Goal: Task Accomplishment & Management: Complete application form

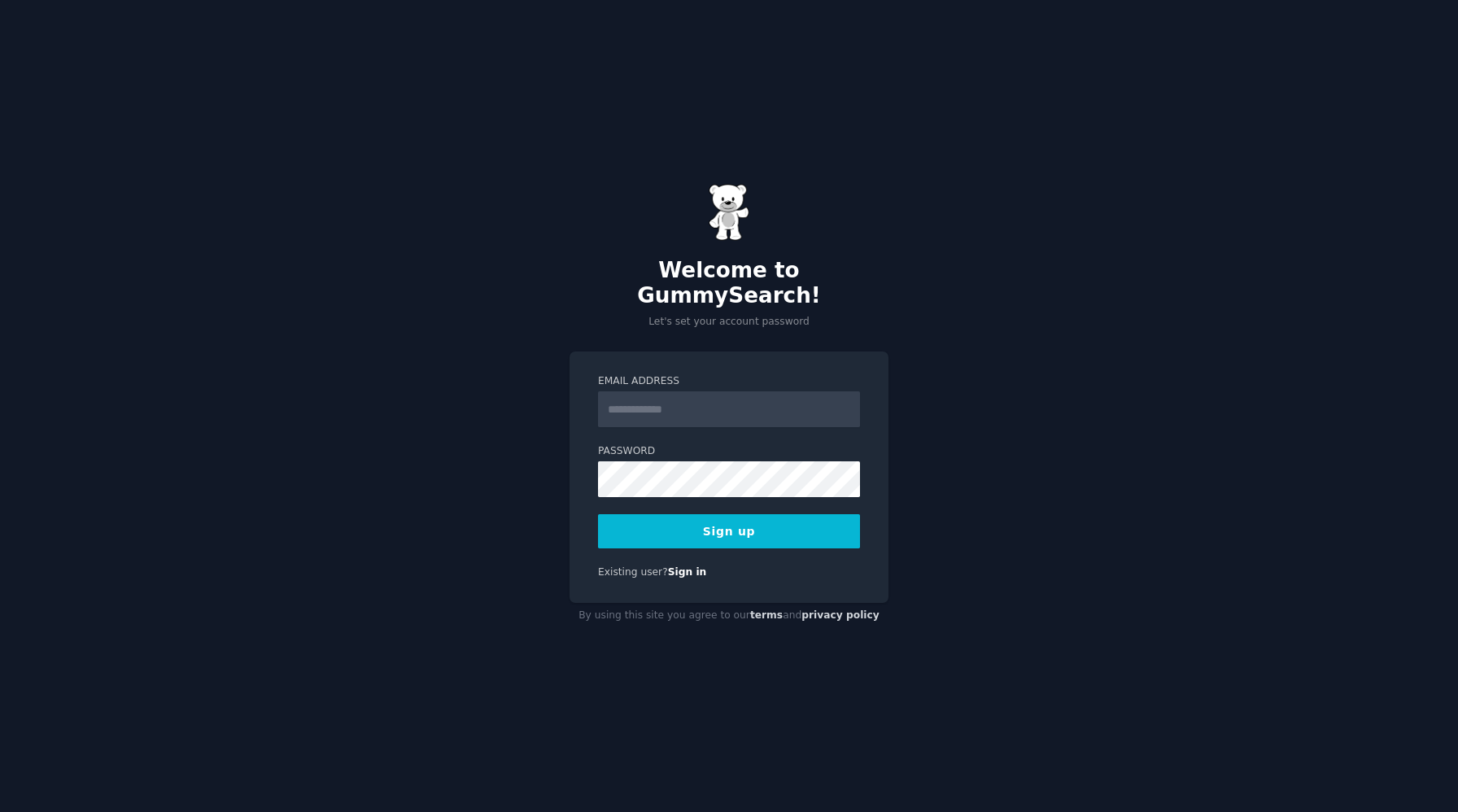
click at [602, 393] on input "Email Address" at bounding box center [729, 409] width 262 height 35
type input "**********"
click at [522, 379] on div "**********" at bounding box center [729, 406] width 1458 height 812
click at [721, 520] on button "Sign up" at bounding box center [729, 532] width 262 height 35
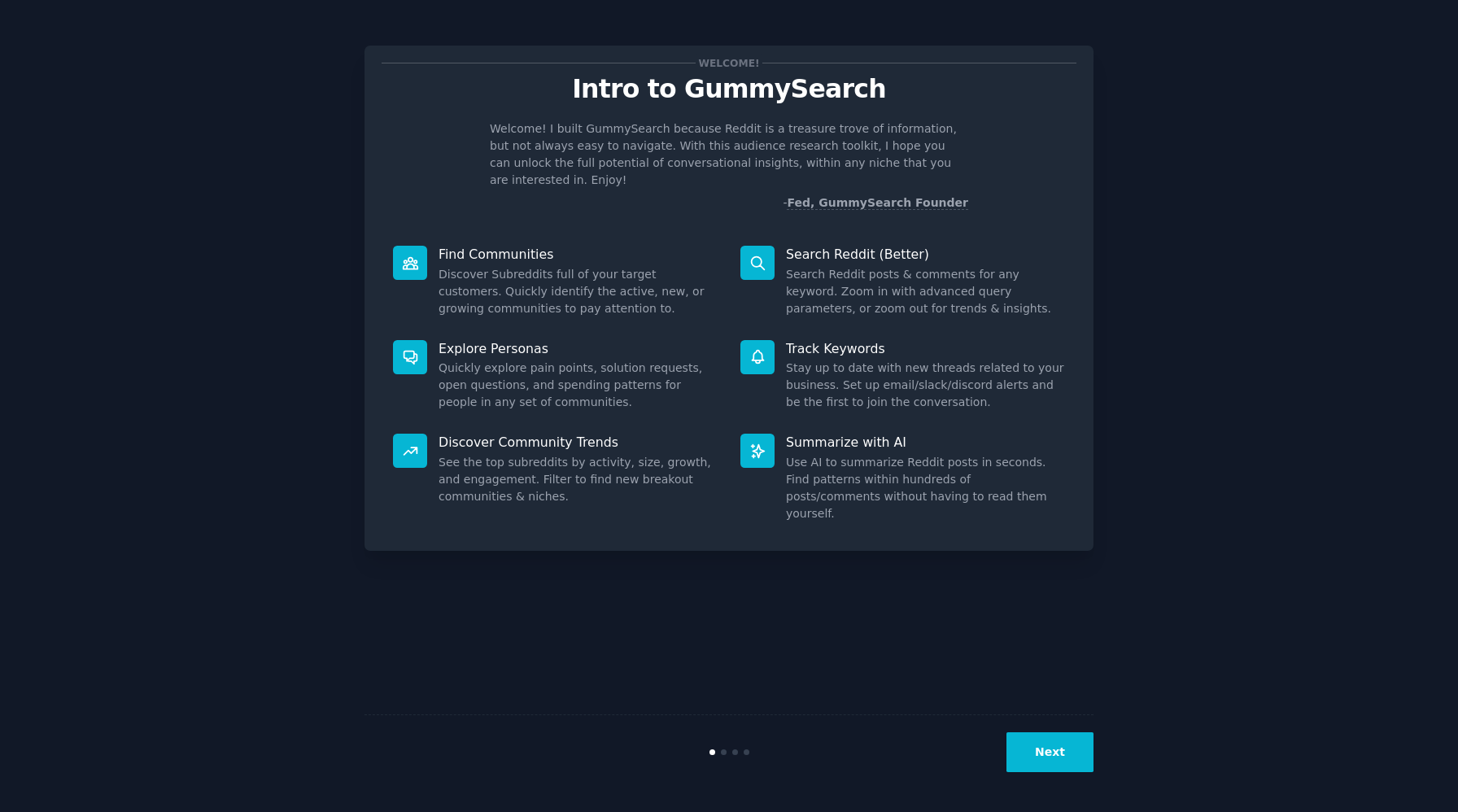
click at [1028, 746] on button "Next" at bounding box center [1050, 752] width 87 height 40
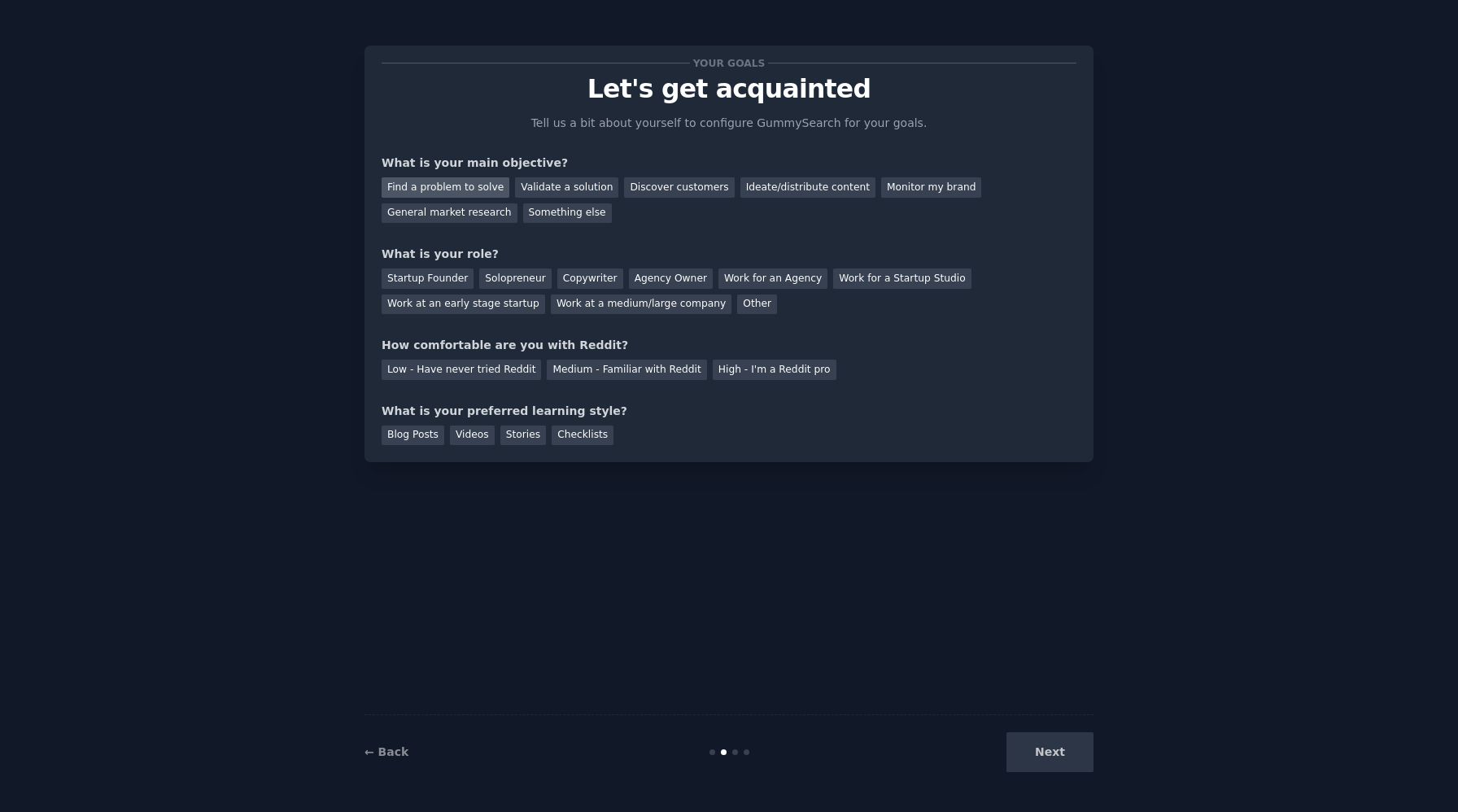
click at [423, 187] on div "Find a problem to solve" at bounding box center [445, 187] width 128 height 20
click at [516, 285] on div "Solopreneur" at bounding box center [515, 279] width 72 height 20
click at [460, 377] on div "Low - Have never tried Reddit" at bounding box center [461, 369] width 160 height 20
click at [427, 440] on div "Blog Posts" at bounding box center [413, 436] width 63 height 20
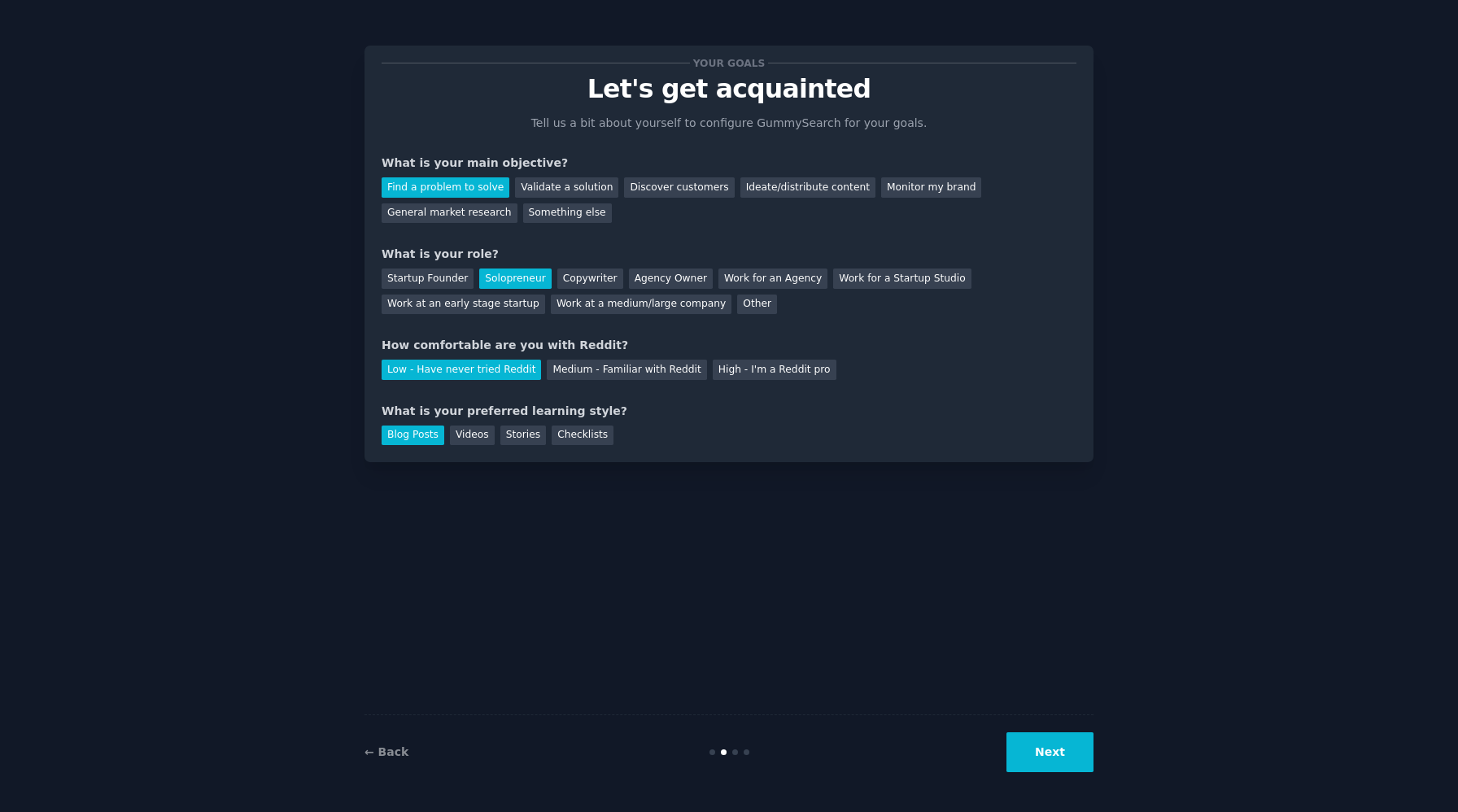
click at [1060, 743] on button "Next" at bounding box center [1050, 752] width 87 height 40
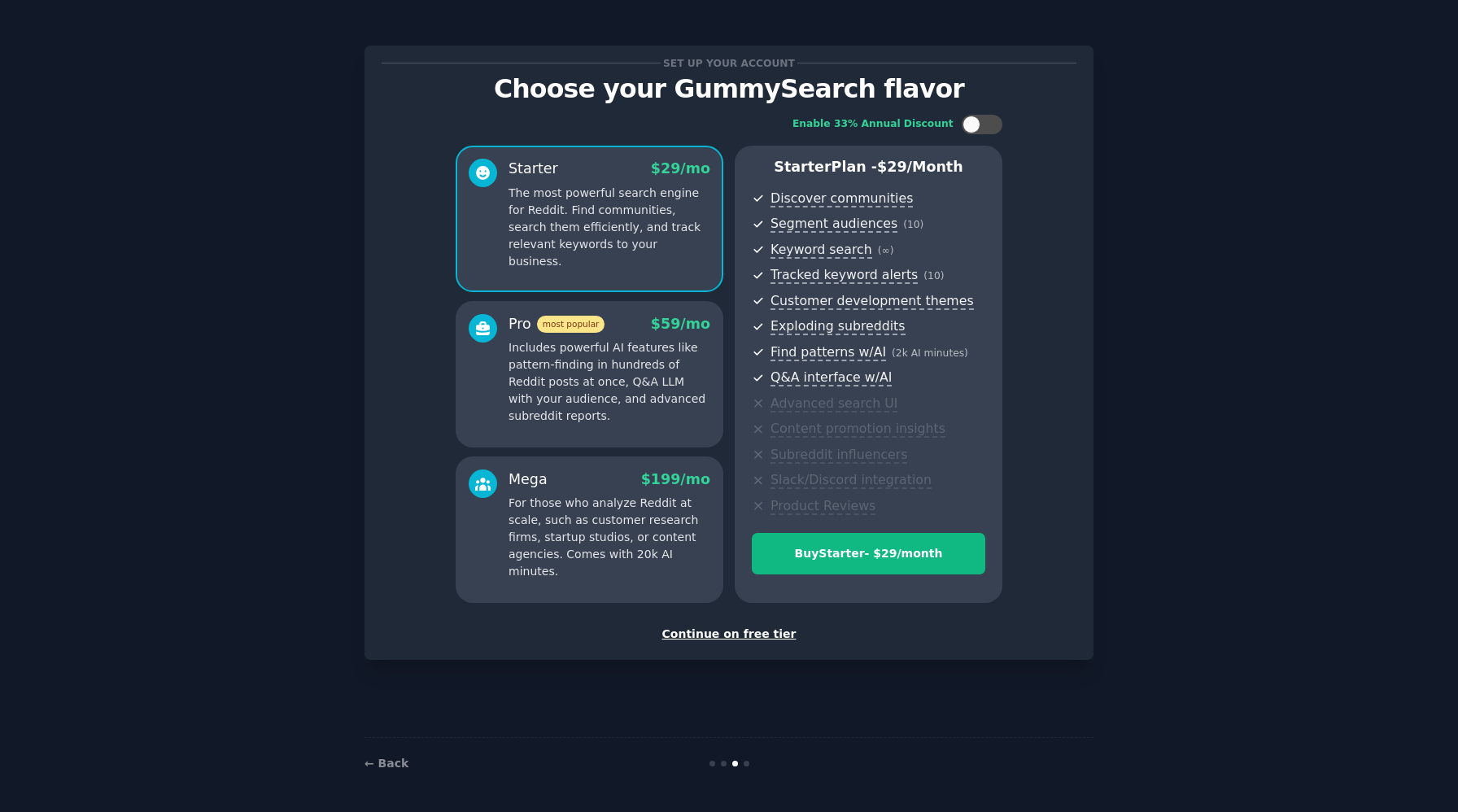
click at [721, 632] on div "Continue on free tier" at bounding box center [729, 634] width 695 height 17
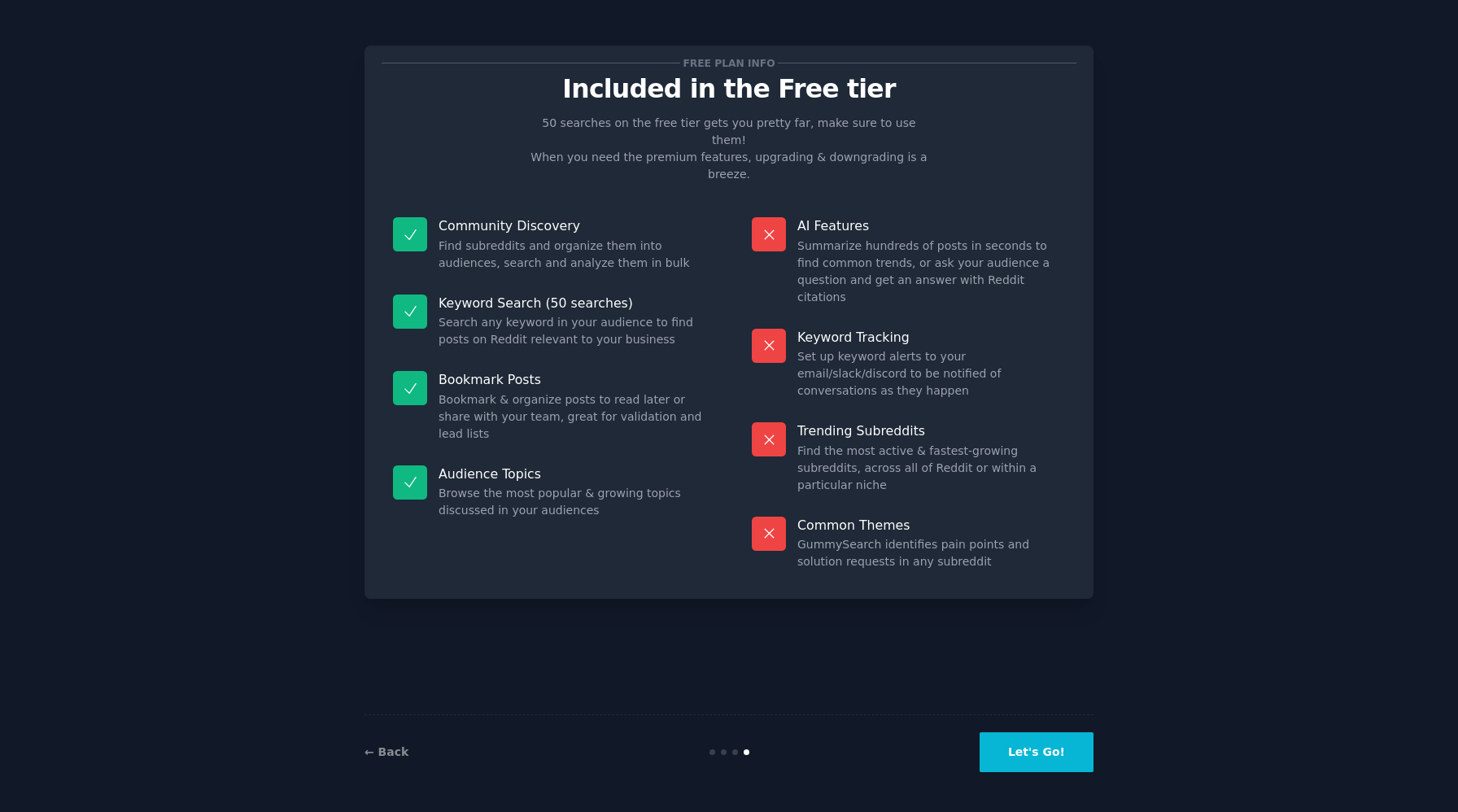
click at [1041, 747] on button "Let's Go!" at bounding box center [1036, 752] width 114 height 40
